Goal: Task Accomplishment & Management: Manage account settings

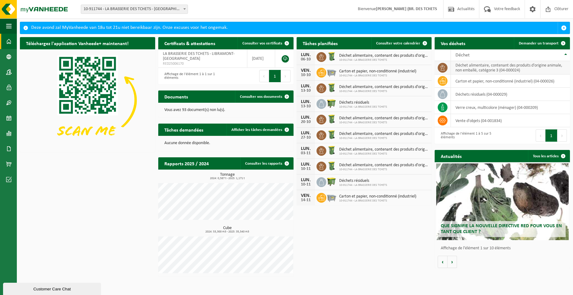
click at [476, 69] on td "déchet alimentaire, contenant des produits d'origine animale, non emballé, caté…" at bounding box center [510, 67] width 119 height 13
click at [320, 53] on span at bounding box center [322, 57] width 10 height 10
click at [390, 43] on span "Consulter votre calendrier" at bounding box center [398, 43] width 44 height 4
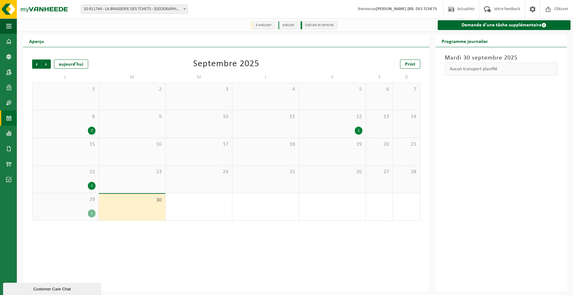
click at [329, 122] on div "12 1" at bounding box center [332, 123] width 66 height 27
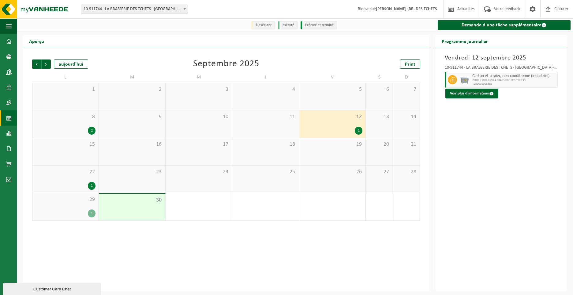
click at [77, 203] on span "29" at bounding box center [66, 199] width 60 height 7
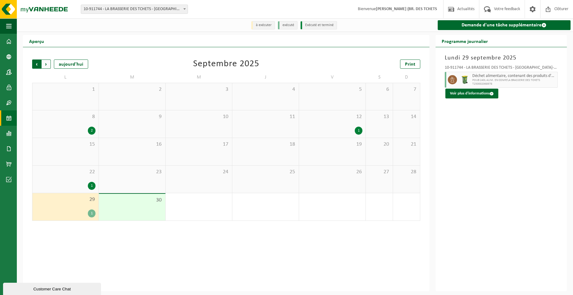
click at [47, 64] on span "Suivant" at bounding box center [46, 63] width 9 height 9
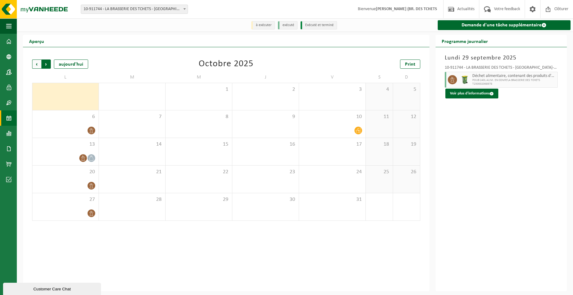
click at [39, 63] on span "Précédent" at bounding box center [36, 63] width 9 height 9
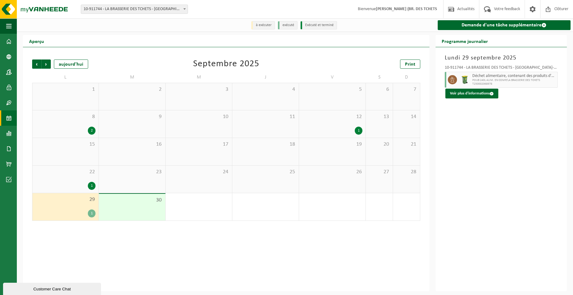
click at [83, 204] on div "29 1" at bounding box center [65, 206] width 66 height 27
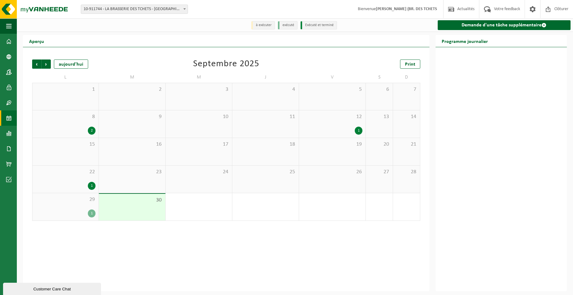
click at [83, 204] on div "29 1" at bounding box center [65, 206] width 66 height 27
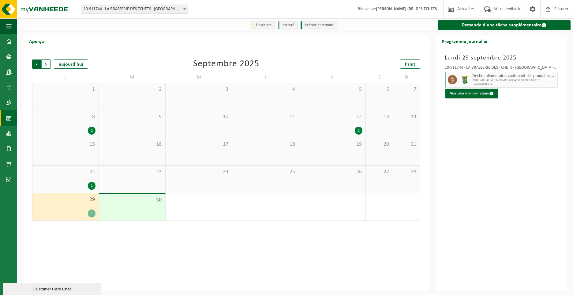
click at [47, 62] on span "Suivant" at bounding box center [46, 63] width 9 height 9
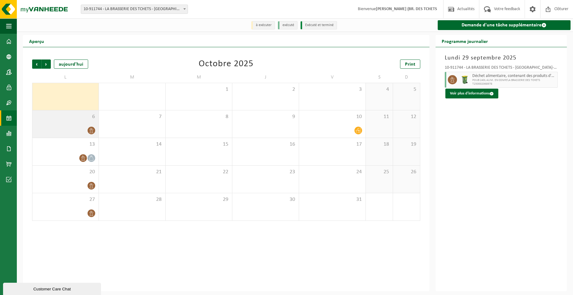
click at [61, 120] on span "6" at bounding box center [66, 116] width 60 height 7
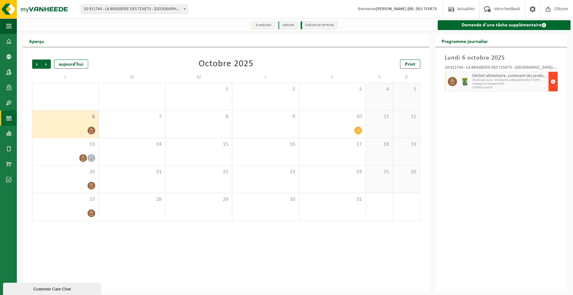
click at [555, 83] on span "button" at bounding box center [553, 81] width 5 height 12
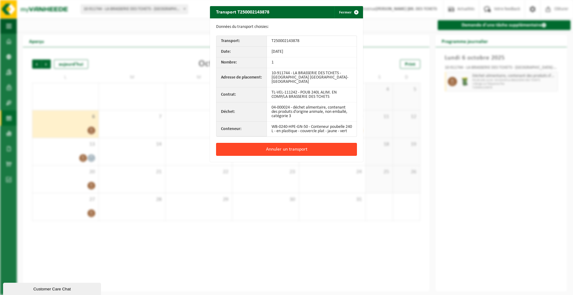
click at [291, 151] on button "Annuler un transport" at bounding box center [286, 149] width 141 height 13
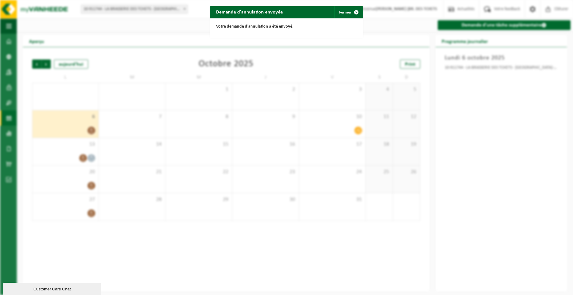
click at [474, 111] on div "Demande d'annulation envoyée Fermer Votre demande d'annulation a été envoyé." at bounding box center [286, 147] width 573 height 295
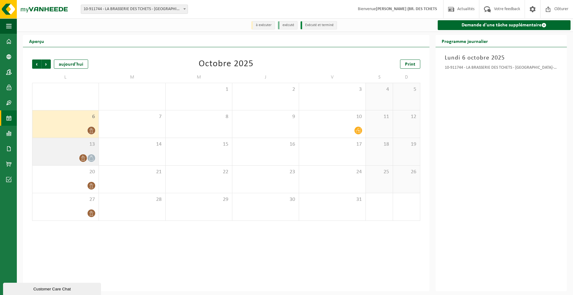
click at [72, 155] on div at bounding box center [66, 158] width 60 height 8
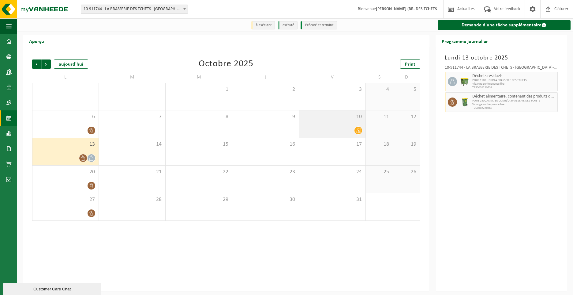
click at [356, 123] on div "10" at bounding box center [332, 123] width 66 height 27
